Goal: Task Accomplishment & Management: Manage account settings

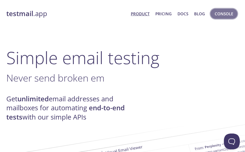
click at [213, 15] on button "Console" at bounding box center [224, 14] width 27 height 10
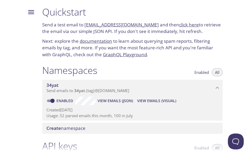
click at [179, 24] on link "click here" at bounding box center [189, 25] width 20 height 6
drag, startPoint x: 148, startPoint y: 25, endPoint x: 129, endPoint y: 33, distance: 20.6
click at [129, 33] on p "Send a test email to [EMAIL_ADDRESS][DOMAIN_NAME] and then click here to retrie…" at bounding box center [132, 27] width 181 height 13
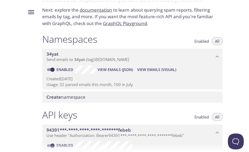
scroll to position [44, 0]
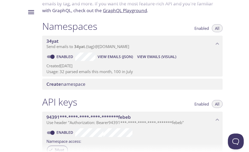
drag, startPoint x: 106, startPoint y: 58, endPoint x: 109, endPoint y: 47, distance: 11.5
click at [109, 47] on span "Send emails to 34yat . {tag} @[DOMAIN_NAME]" at bounding box center [87, 46] width 83 height 5
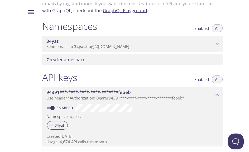
click at [113, 50] on div "34yat Send emails to 34yat . {tag} @[DOMAIN_NAME]" at bounding box center [132, 44] width 181 height 16
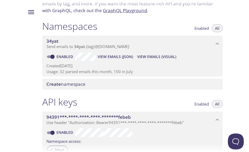
click at [114, 59] on span "View Emails (JSON)" at bounding box center [115, 57] width 35 height 6
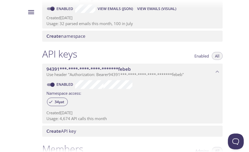
scroll to position [0, 0]
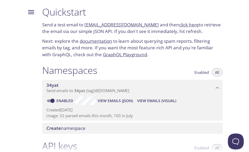
click at [20, 25] on div at bounding box center [29, 76] width 18 height 152
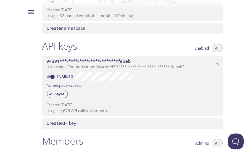
scroll to position [132, 0]
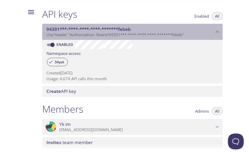
click at [178, 32] on span "Use header "Authorization: Bearer 94391***-****-****-****-*******febeb "" at bounding box center [114, 34] width 137 height 5
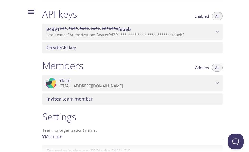
click at [178, 32] on span "Use header "Authorization: Bearer 94391***-****-****-****-*******febeb "" at bounding box center [114, 34] width 137 height 5
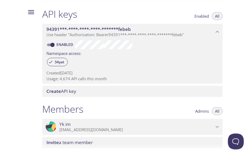
click at [117, 15] on div "API keys Enabled All" at bounding box center [132, 14] width 181 height 13
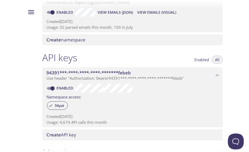
scroll to position [88, 0]
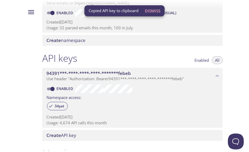
click at [22, 31] on div at bounding box center [29, 76] width 18 height 152
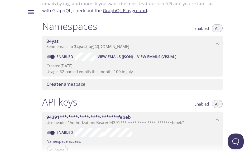
scroll to position [0, 0]
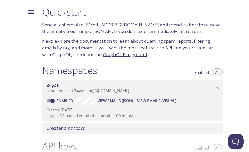
click at [25, 13] on button "Menu" at bounding box center [31, 12] width 14 height 14
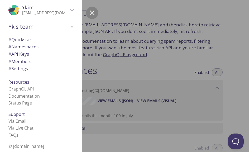
scroll to position [7, 0]
click at [72, 23] on icon "Yk's team" at bounding box center [72, 26] width 7 height 7
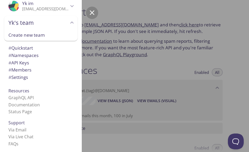
click at [72, 21] on icon "Yk's team" at bounding box center [72, 22] width 7 height 7
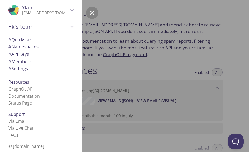
click at [73, 7] on icon "Yk im" at bounding box center [72, 10] width 7 height 7
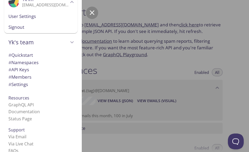
scroll to position [0, 0]
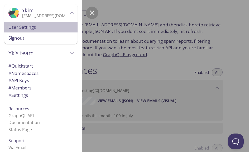
click at [38, 27] on span "User Settings" at bounding box center [40, 27] width 65 height 7
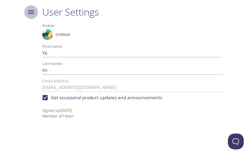
click at [34, 11] on button "Menu" at bounding box center [31, 12] width 14 height 14
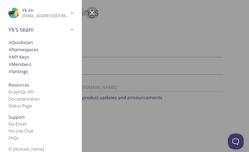
click at [68, 18] on div ".cls-1 { fill: #6d5ca8; } .cls-2 { fill: #3fc191; } .cls-3 { fill: #3b4752; } .…" at bounding box center [40, 12] width 73 height 17
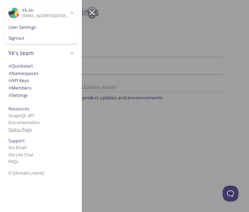
click at [28, 129] on link "Status Page" at bounding box center [19, 130] width 23 height 6
click at [19, 94] on span "# Settings" at bounding box center [18, 95] width 20 height 6
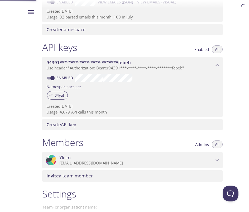
scroll to position [159, 0]
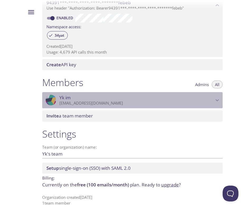
click at [189, 97] on span "Yk im" at bounding box center [136, 98] width 154 height 6
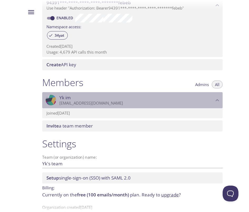
click at [189, 97] on span "Yk im" at bounding box center [136, 98] width 154 height 6
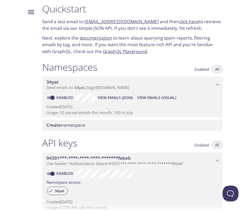
scroll to position [0, 0]
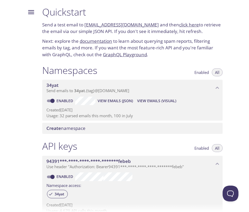
drag, startPoint x: 48, startPoint y: 115, endPoint x: 114, endPoint y: 116, distance: 66.2
click at [114, 116] on div "Enabled View Emails (JSON) View Emails (Visual) Created [DATE] Usage: 32 parsed…" at bounding box center [132, 108] width 181 height 25
drag, startPoint x: 140, startPoint y: 115, endPoint x: 93, endPoint y: 112, distance: 47.0
click at [93, 112] on div "Created [DATE] Usage: 32 parsed emails this month, 100 in July" at bounding box center [132, 111] width 172 height 13
click at [93, 115] on p "Usage: 32 parsed emails this month, 100 in July" at bounding box center [132, 116] width 172 height 6
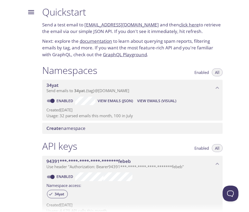
click at [93, 115] on p "Usage: 32 parsed emails this month, 100 in July" at bounding box center [132, 116] width 172 height 6
click at [91, 98] on div "Namespaces Enabled All 34yat Send emails to 34yat . {tag} @[DOMAIN_NAME] Enable…" at bounding box center [132, 99] width 189 height 76
click at [43, 75] on div "Namespaces Enabled All 34yat Send emails to 34yat . {tag} @[DOMAIN_NAME] Enable…" at bounding box center [132, 99] width 189 height 76
drag, startPoint x: 43, startPoint y: 73, endPoint x: 151, endPoint y: 136, distance: 125.0
click at [151, 136] on div "Namespaces Enabled All 34yat Send emails to 34yat . {tag} @[DOMAIN_NAME] Enable…" at bounding box center [132, 99] width 189 height 76
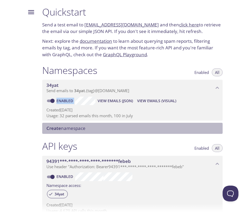
click at [72, 130] on span "Create namespace" at bounding box center [65, 128] width 39 height 6
click at [110, 110] on p "Created [DATE]" at bounding box center [132, 110] width 172 height 6
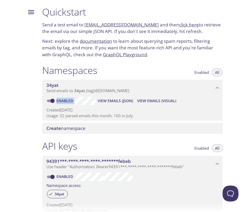
click at [67, 117] on p "Usage: 32 parsed emails this month, 100 in July" at bounding box center [132, 116] width 172 height 6
click at [178, 43] on p "Next: explore the documentation to learn about querying spam reports, filtering…" at bounding box center [132, 48] width 181 height 20
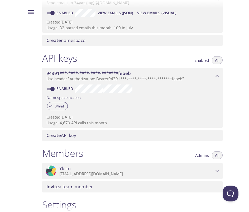
scroll to position [132, 0]
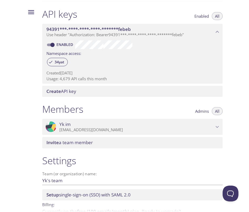
click at [188, 132] on p "[EMAIL_ADDRESS][DOMAIN_NAME]" at bounding box center [136, 129] width 154 height 5
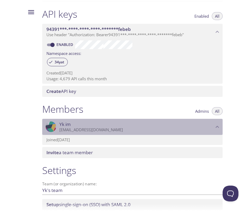
click at [188, 131] on p "[EMAIL_ADDRESS][DOMAIN_NAME]" at bounding box center [136, 129] width 154 height 5
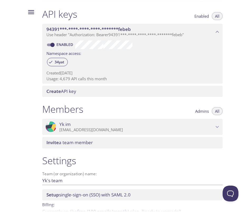
scroll to position [159, 0]
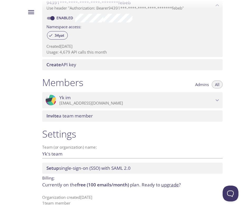
click at [98, 137] on h1 "Settings" at bounding box center [132, 134] width 181 height 12
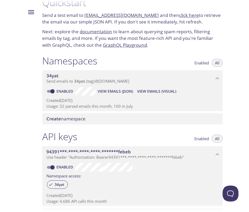
scroll to position [0, 0]
